Goal: Task Accomplishment & Management: Use online tool/utility

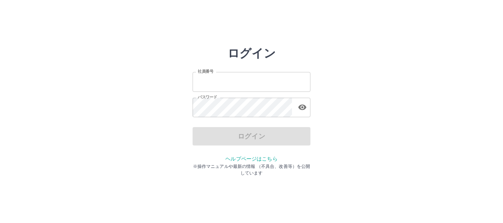
type input "*******"
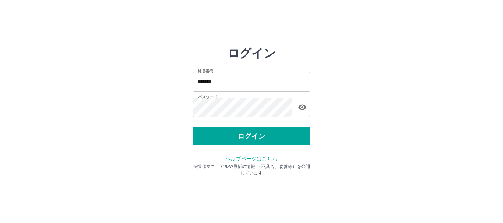
click at [258, 139] on div "ログイン" at bounding box center [252, 136] width 118 height 18
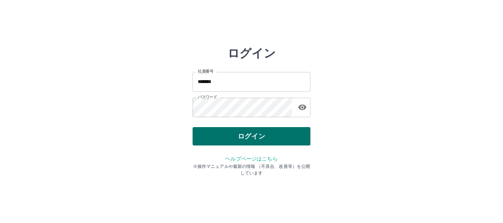
click at [258, 136] on button "ログイン" at bounding box center [252, 136] width 118 height 18
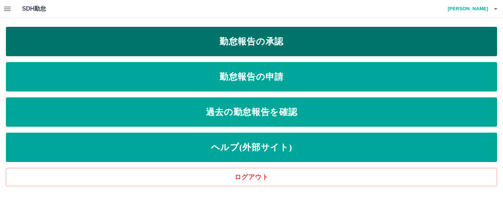
click at [285, 38] on link "勤怠報告の承認" at bounding box center [251, 41] width 491 height 29
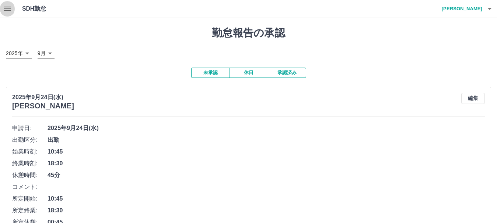
click at [6, 11] on icon "button" at bounding box center [7, 8] width 9 height 9
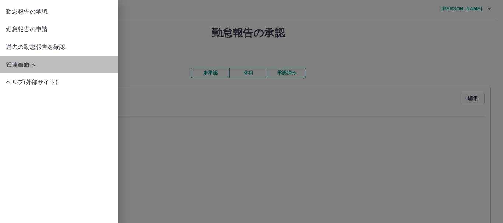
click at [21, 62] on span "管理画面へ" at bounding box center [59, 64] width 106 height 9
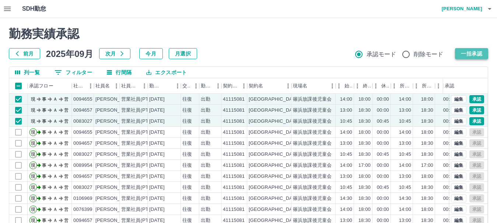
click at [474, 55] on button "一括承認" at bounding box center [471, 53] width 33 height 11
